Goal: Navigation & Orientation: Find specific page/section

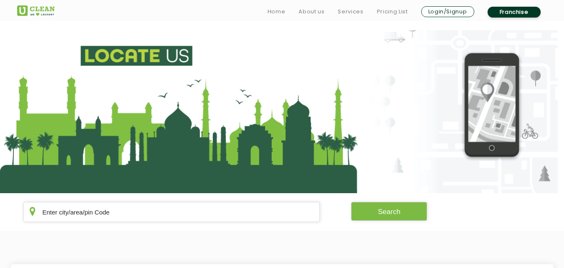
scroll to position [170, 0]
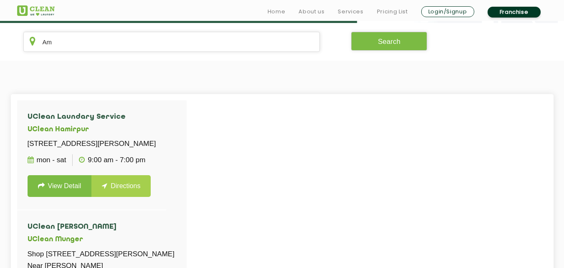
type input "A"
type input "h"
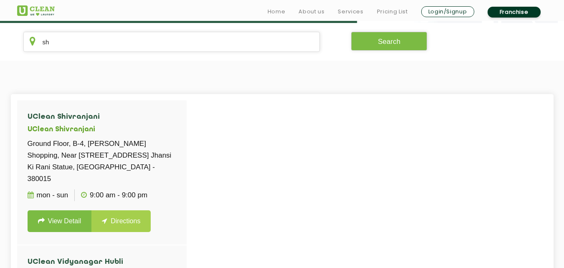
type input "s"
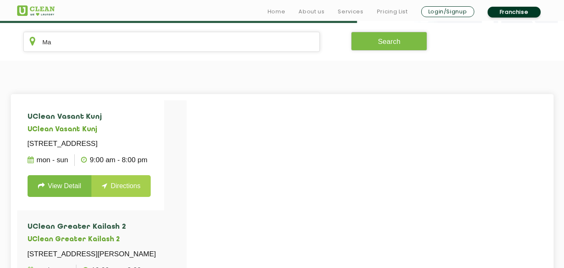
type input "M"
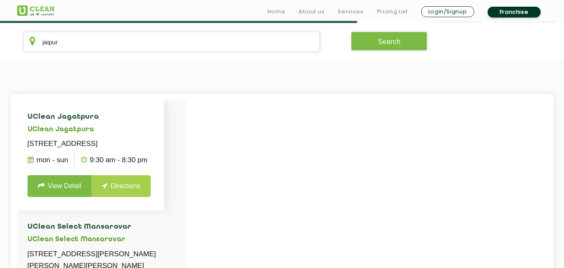
click at [122, 122] on li "UClean Jagatpura [STREET_ADDRESS] Mon - Sun 9:30 AM - 8:30 PM View Detail Direc…" at bounding box center [90, 155] width 147 height 110
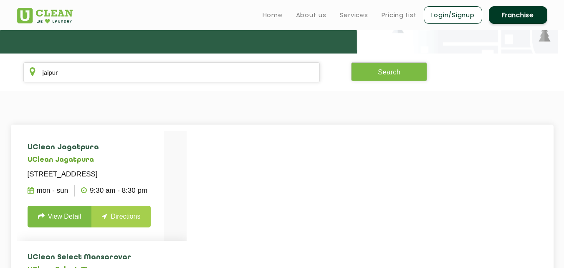
scroll to position [139, 0]
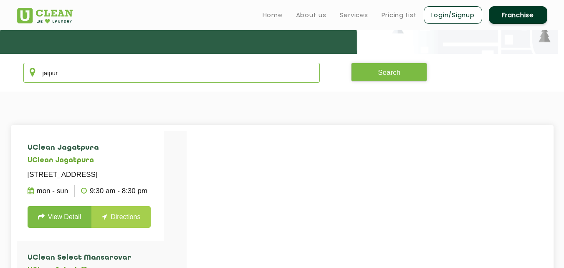
click at [122, 79] on input "jaipur" at bounding box center [171, 73] width 297 height 20
type input "j"
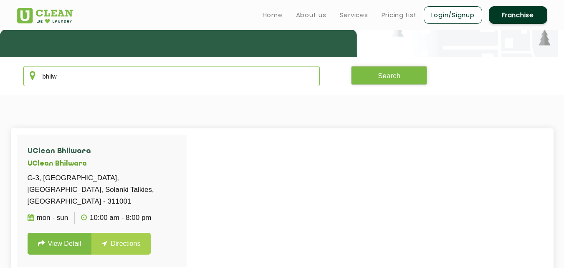
scroll to position [134, 0]
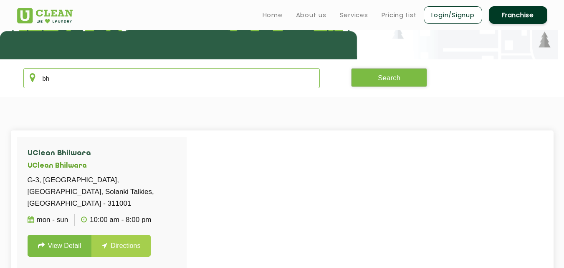
type input "b"
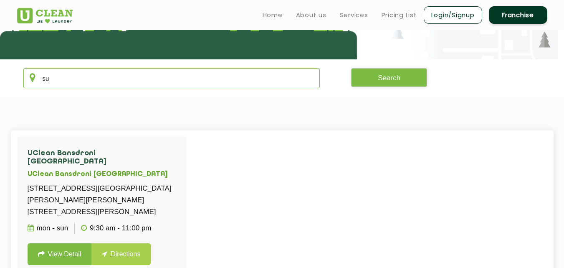
type input "s"
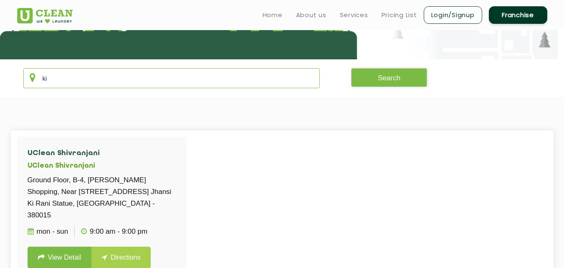
type input "k"
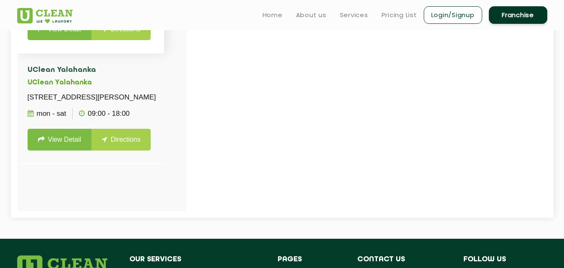
scroll to position [312, 0]
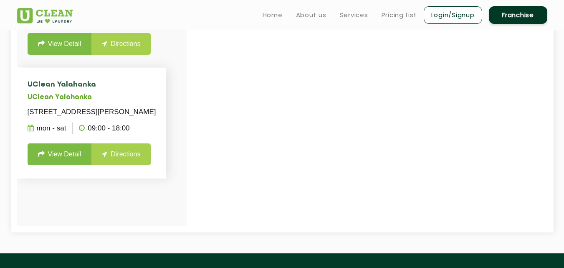
click at [156, 89] on h4 "UClean Yalahanka" at bounding box center [92, 85] width 129 height 8
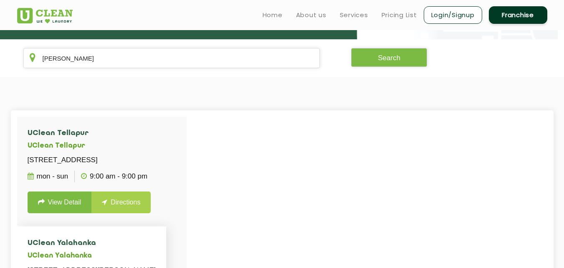
scroll to position [147, 0]
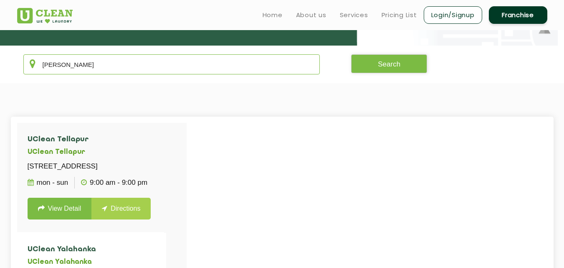
click at [175, 63] on input "[PERSON_NAME]" at bounding box center [171, 64] width 297 height 20
type input "e"
type input "1"
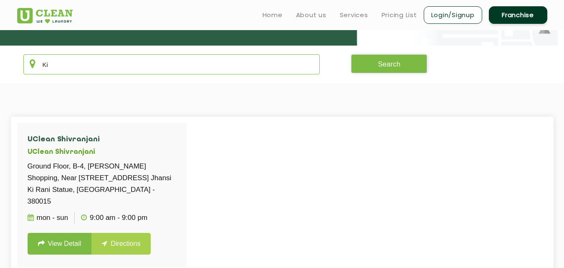
type input "K"
type input "k"
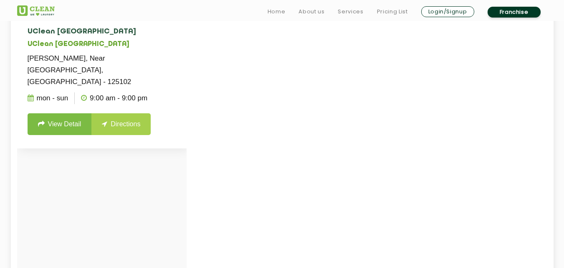
scroll to position [270, 0]
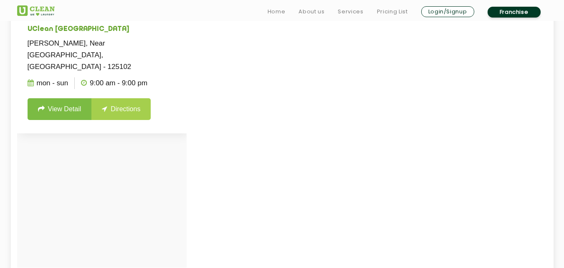
type input "[PERSON_NAME]"
click at [53, 98] on link "View Detail" at bounding box center [60, 109] width 64 height 22
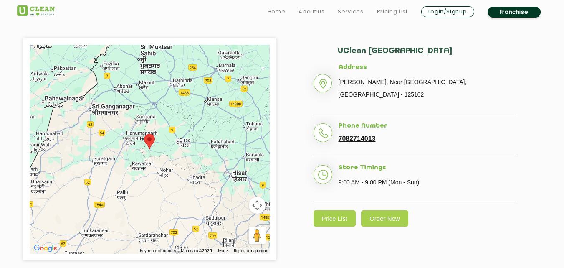
scroll to position [184, 0]
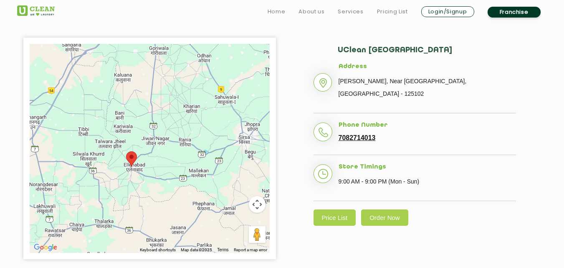
drag, startPoint x: 114, startPoint y: 175, endPoint x: 139, endPoint y: 174, distance: 24.7
click at [139, 174] on div at bounding box center [150, 148] width 240 height 209
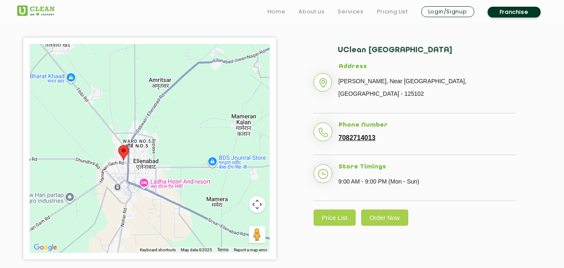
drag, startPoint x: 99, startPoint y: 143, endPoint x: 142, endPoint y: 185, distance: 59.9
click at [142, 185] on div at bounding box center [150, 148] width 240 height 209
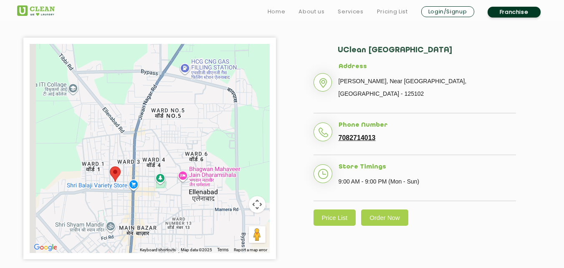
drag, startPoint x: 111, startPoint y: 185, endPoint x: 153, endPoint y: 193, distance: 43.3
click at [153, 194] on div at bounding box center [150, 148] width 240 height 209
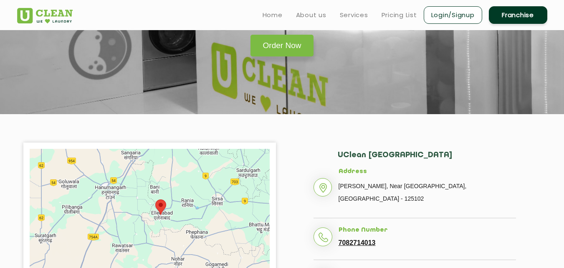
scroll to position [0, 0]
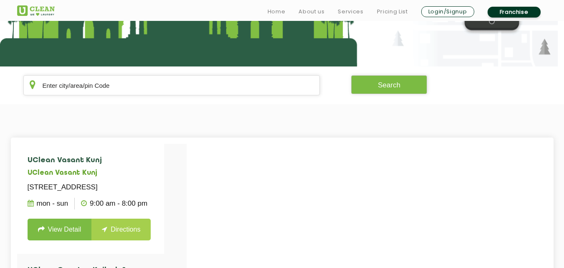
scroll to position [128, 0]
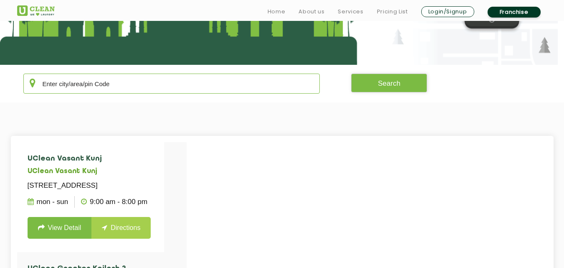
click at [118, 84] on input "text" at bounding box center [171, 83] width 297 height 20
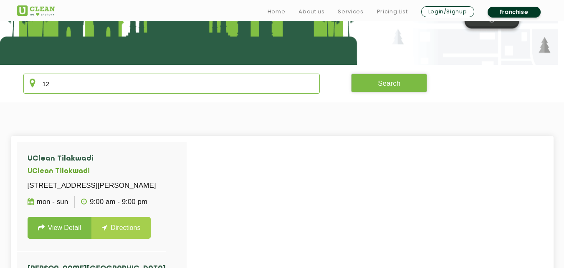
type input "1"
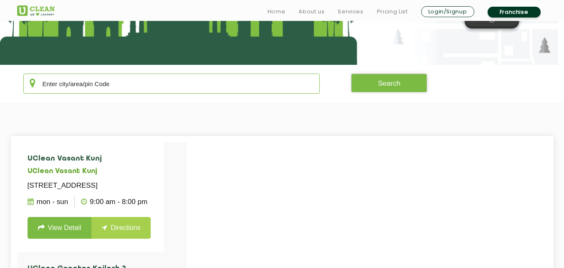
type input "h"
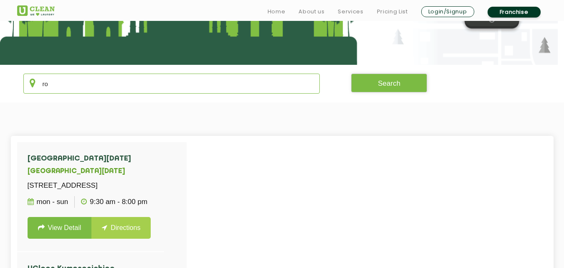
type input "r"
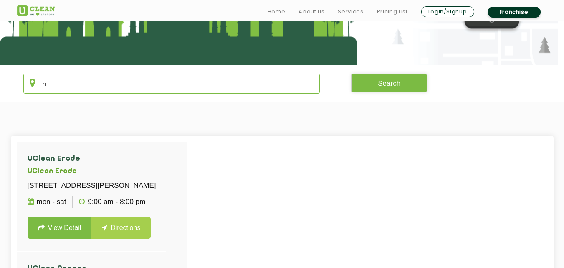
type input "r"
type input "h"
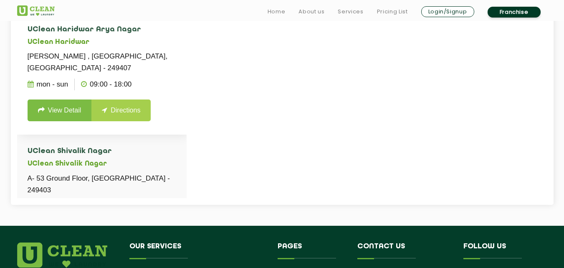
scroll to position [340, 0]
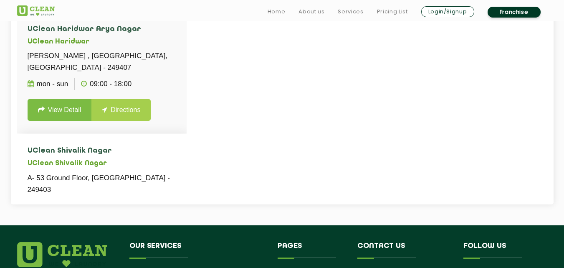
click at [162, 134] on li "[GEOGRAPHIC_DATA] A- [GEOGRAPHIC_DATA] - 249403 Mon - Sat 11 AM - 7 PM View Det…" at bounding box center [102, 195] width 170 height 122
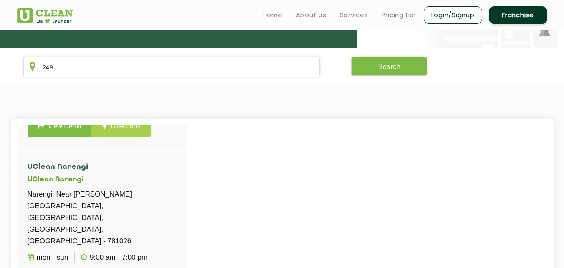
scroll to position [0, 0]
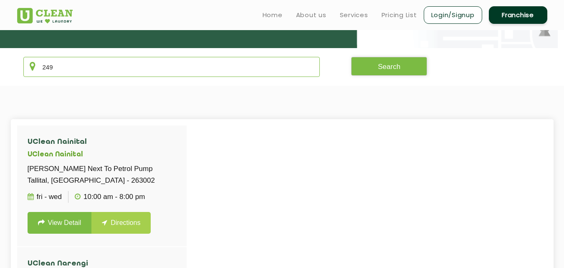
click at [117, 66] on input "249" at bounding box center [171, 67] width 297 height 20
type input "2"
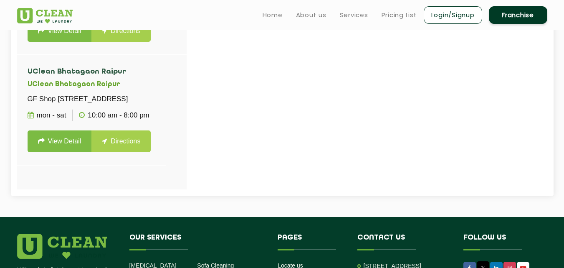
scroll to position [348, 0]
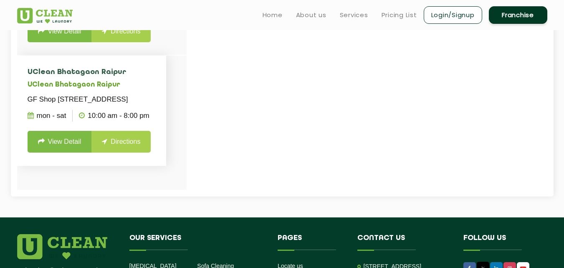
click at [150, 68] on h4 "UClean Bhatagaon Raipur" at bounding box center [92, 72] width 128 height 8
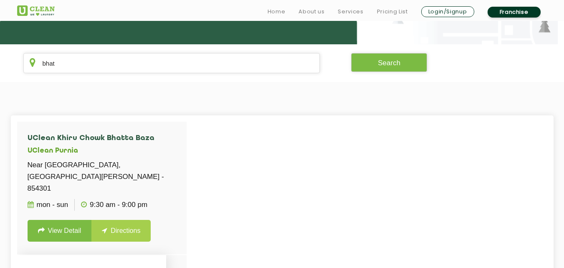
scroll to position [150, 0]
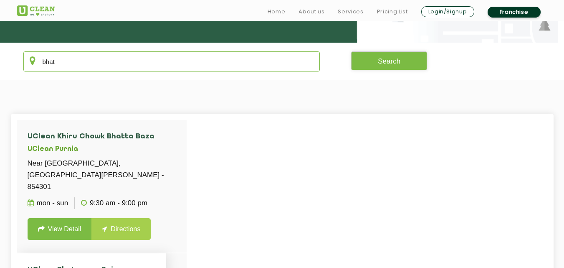
click at [150, 61] on input "bhat" at bounding box center [171, 61] width 297 height 20
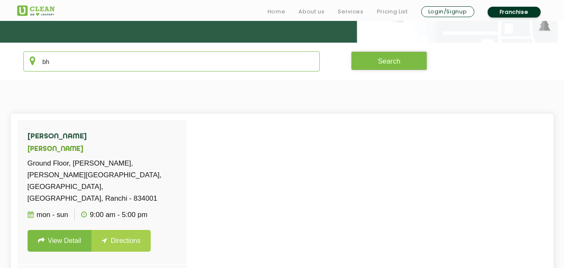
type input "b"
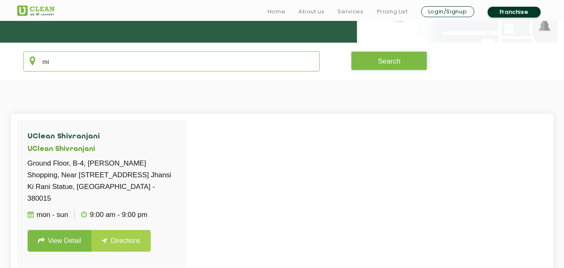
type input "m"
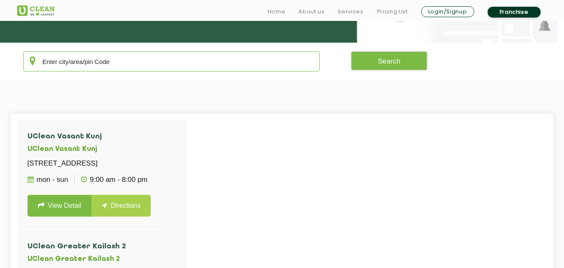
type input "\"
type input "d"
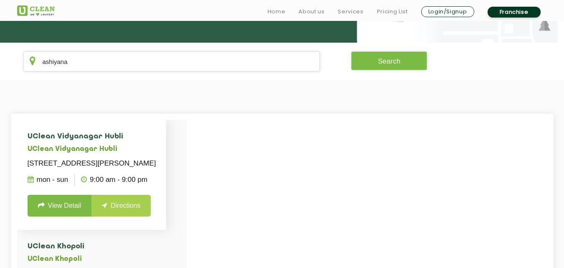
click at [146, 137] on h4 "UClean Vidyanagar Hubli" at bounding box center [92, 136] width 129 height 8
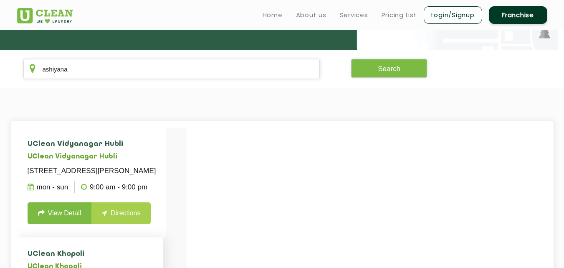
scroll to position [142, 0]
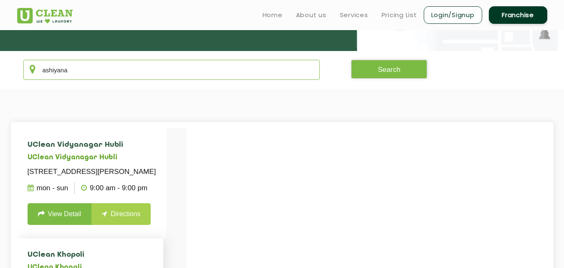
click at [130, 76] on input "ashiyana" at bounding box center [171, 70] width 297 height 20
type input "a"
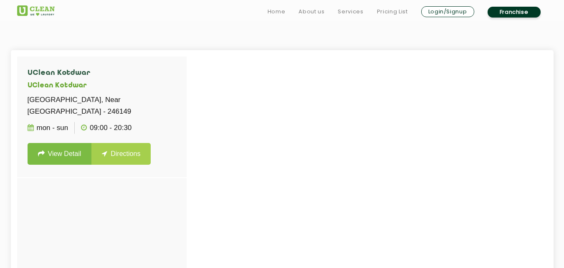
scroll to position [226, 0]
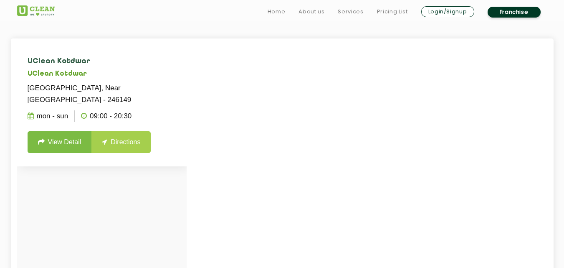
type input "sitab"
click at [119, 141] on link "Directions" at bounding box center [120, 142] width 59 height 22
click at [71, 142] on link "View Detail" at bounding box center [60, 142] width 64 height 22
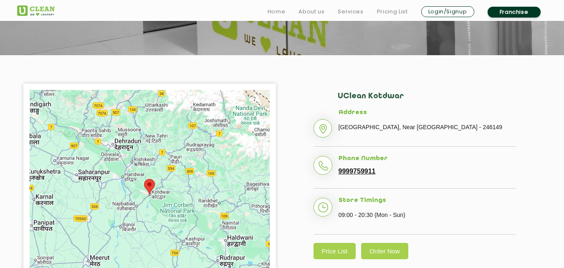
scroll to position [145, 0]
